Goal: Information Seeking & Learning: Learn about a topic

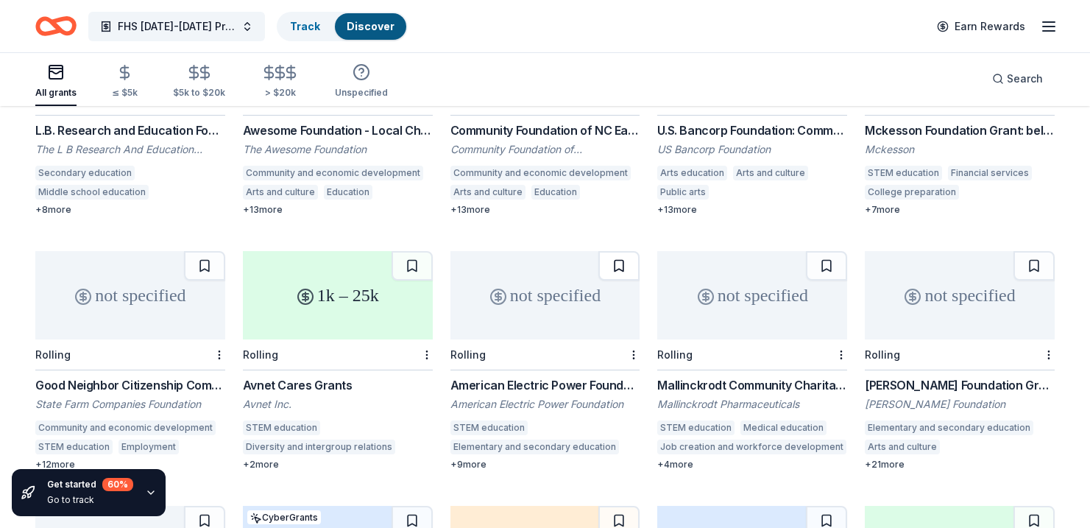
scroll to position [275, 0]
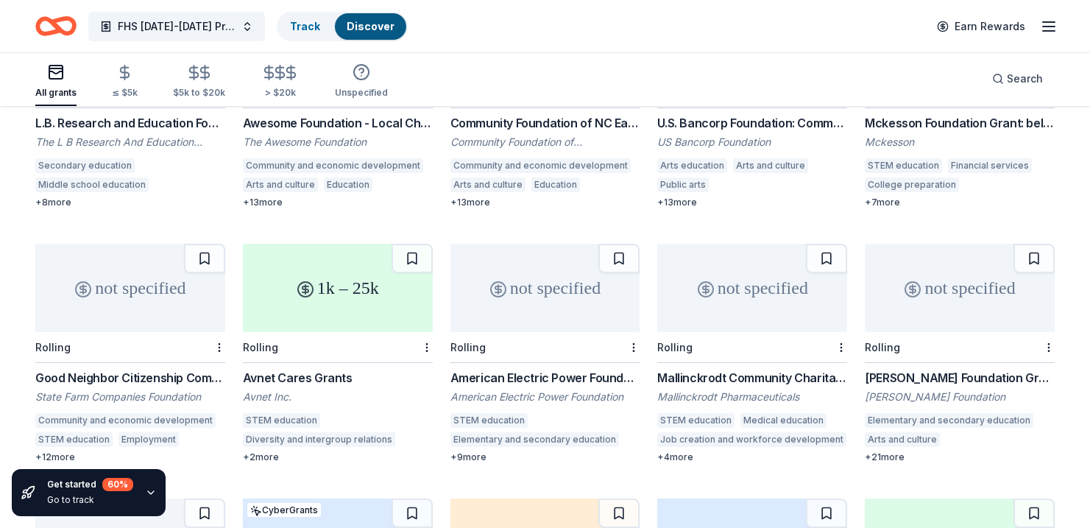
click at [334, 278] on div "1k – 25k" at bounding box center [338, 288] width 190 height 88
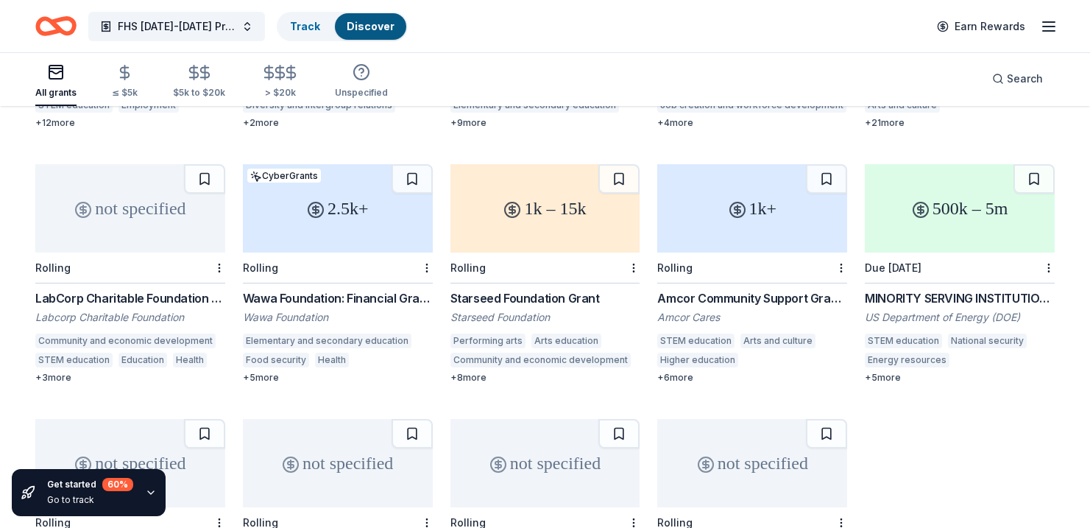
scroll to position [610, 0]
click at [755, 202] on div "1k+" at bounding box center [753, 207] width 190 height 88
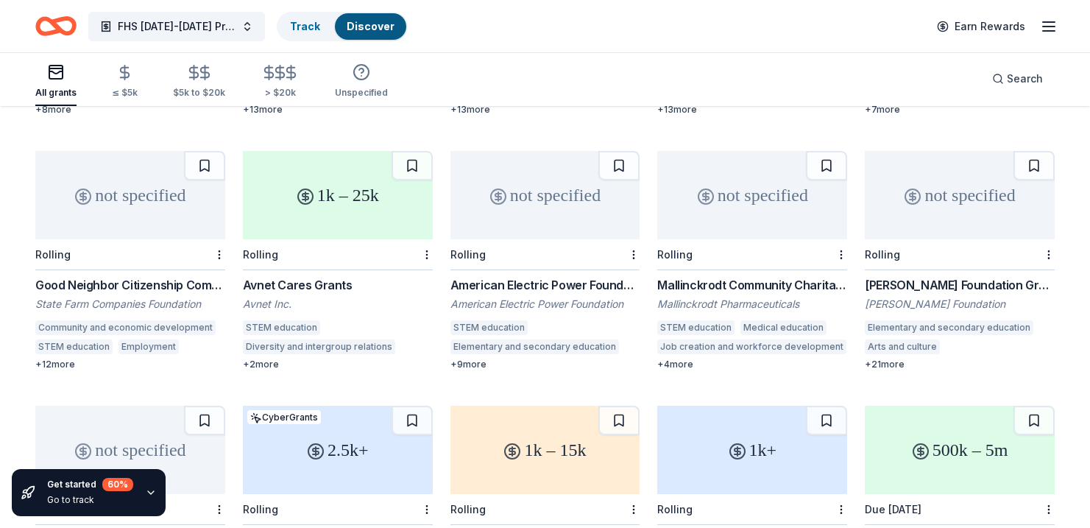
scroll to position [365, 0]
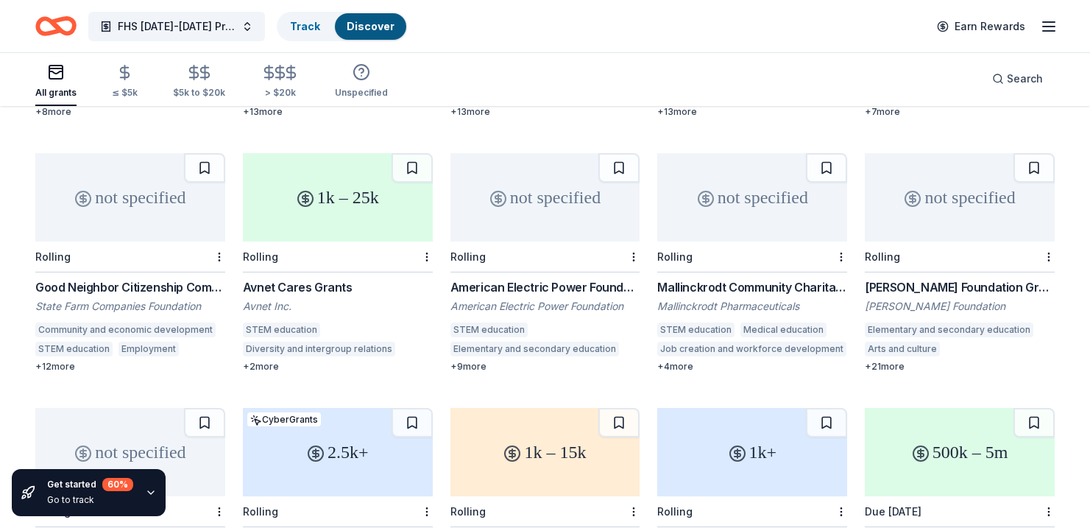
click at [942, 186] on div "not specified" at bounding box center [960, 197] width 190 height 88
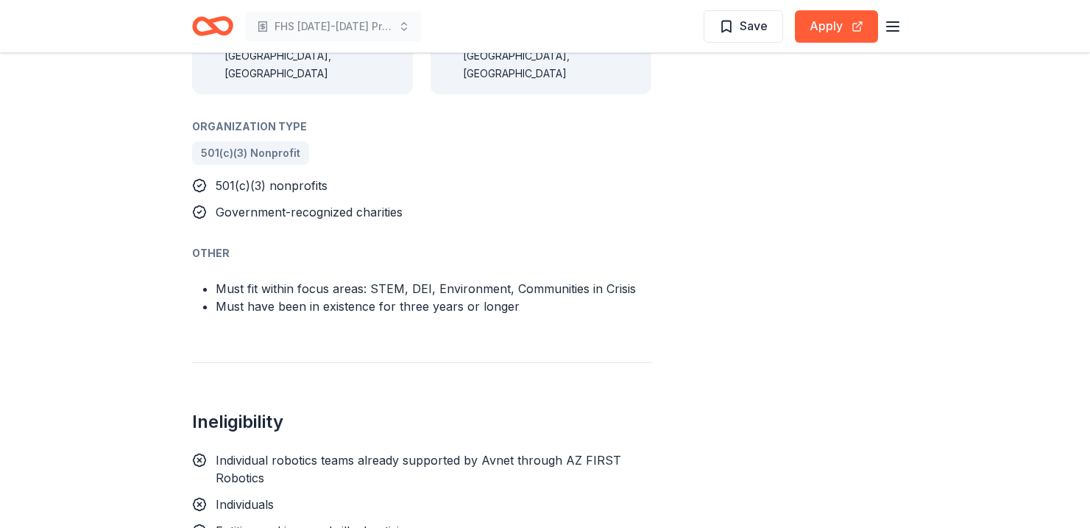
scroll to position [928, 0]
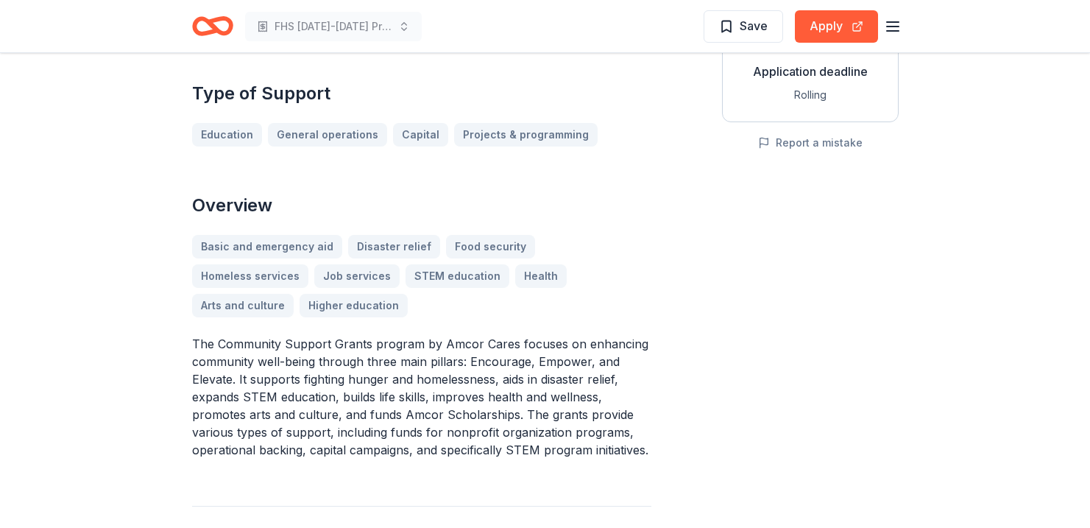
scroll to position [288, 0]
click at [822, 21] on button "Apply" at bounding box center [836, 26] width 83 height 32
